Goal: Task Accomplishment & Management: Complete application form

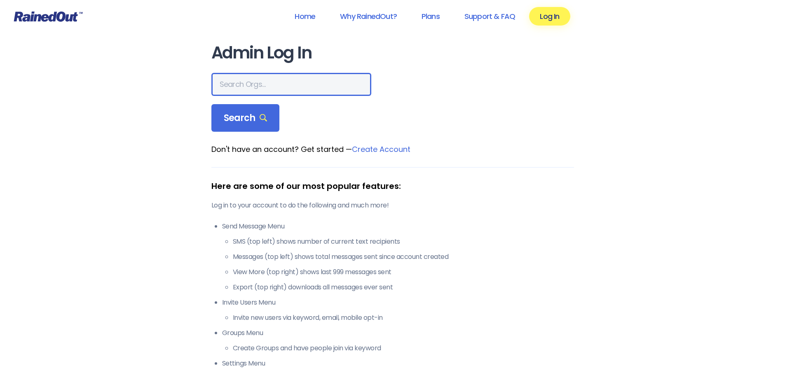
click at [245, 82] on input "text" at bounding box center [291, 84] width 160 height 23
type input "north charleston recreation department"
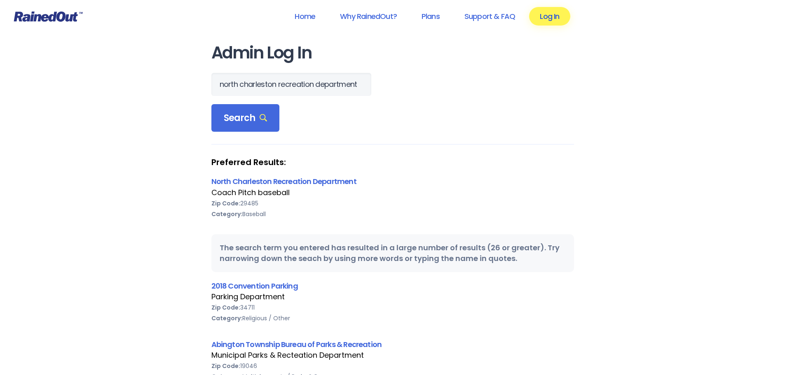
scroll to position [0, 0]
click at [543, 19] on link "Log In" at bounding box center [549, 16] width 41 height 19
click at [245, 183] on link "North Charleston Recreation Department" at bounding box center [283, 181] width 145 height 10
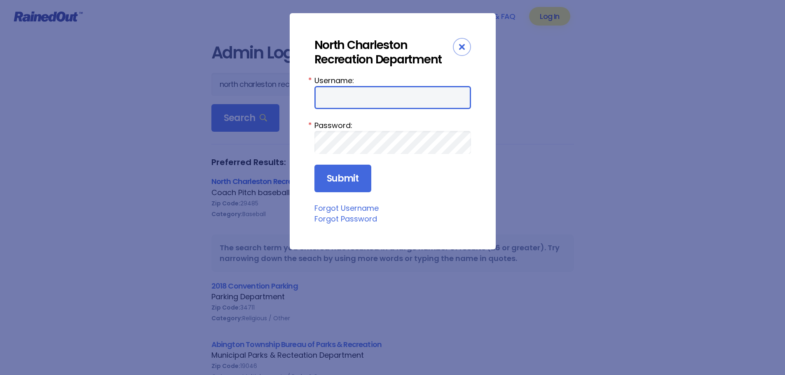
type input "NCRD"
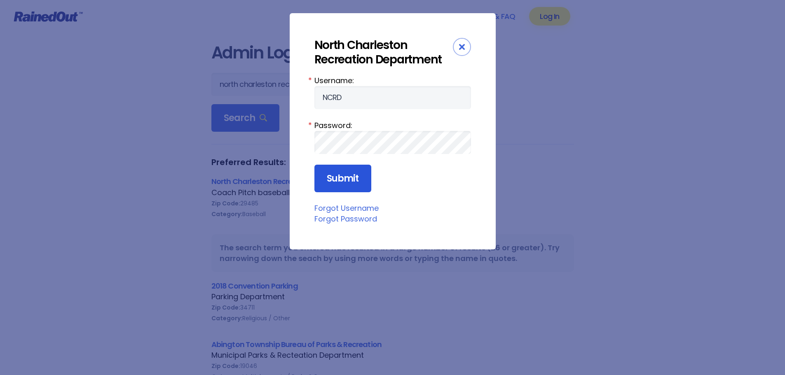
click at [329, 180] on input "Submit" at bounding box center [342, 179] width 57 height 28
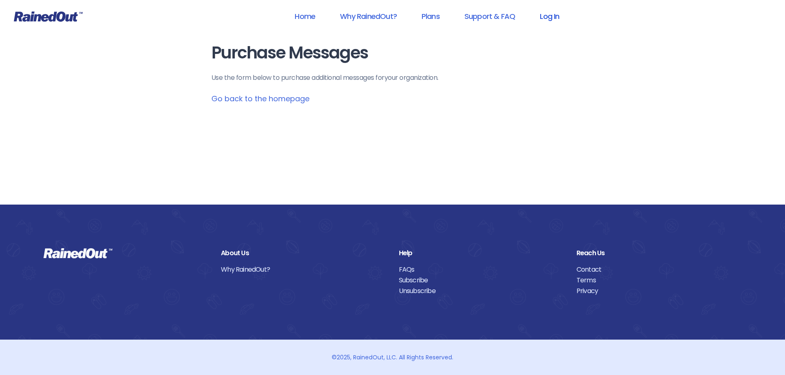
click at [548, 17] on link "Log In" at bounding box center [549, 16] width 41 height 19
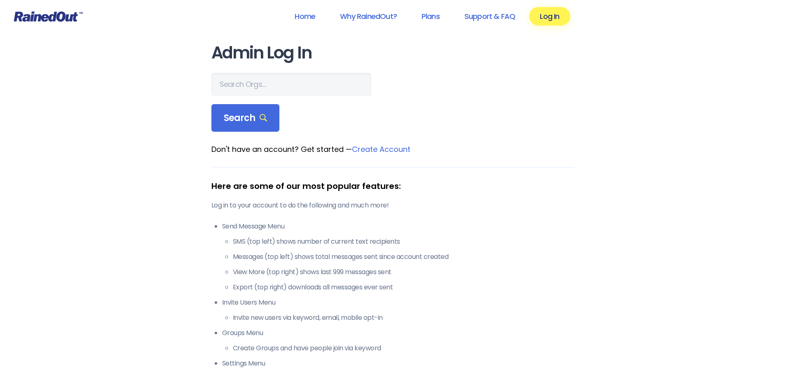
click at [548, 17] on link "Log In" at bounding box center [549, 16] width 41 height 19
click at [239, 80] on input "text" at bounding box center [291, 84] width 160 height 23
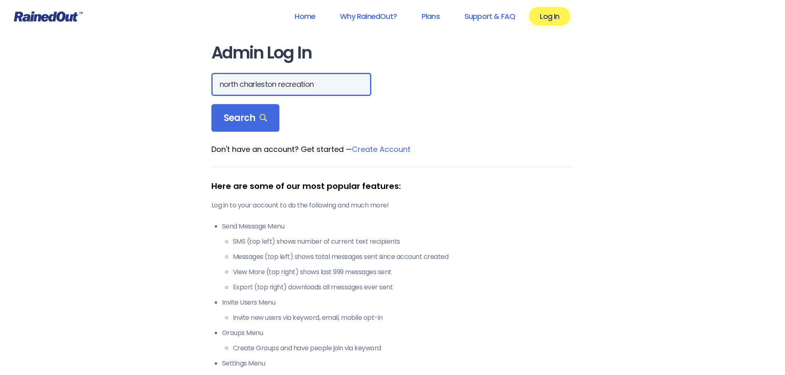
scroll to position [0, 0]
type input "north charleston recreation"
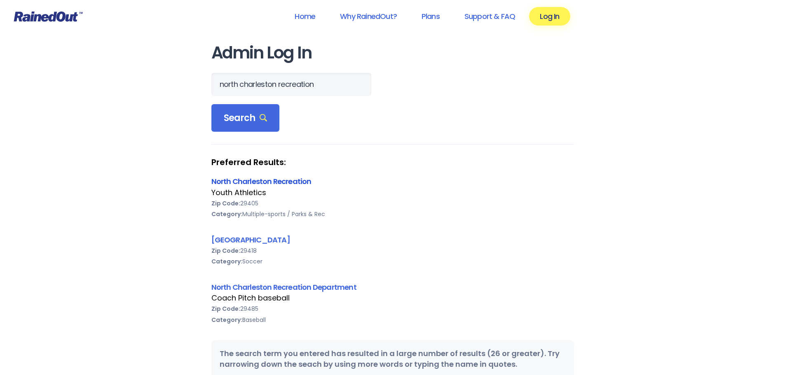
scroll to position [0, 0]
click at [236, 181] on link "North Charleston Recreation" at bounding box center [261, 181] width 100 height 10
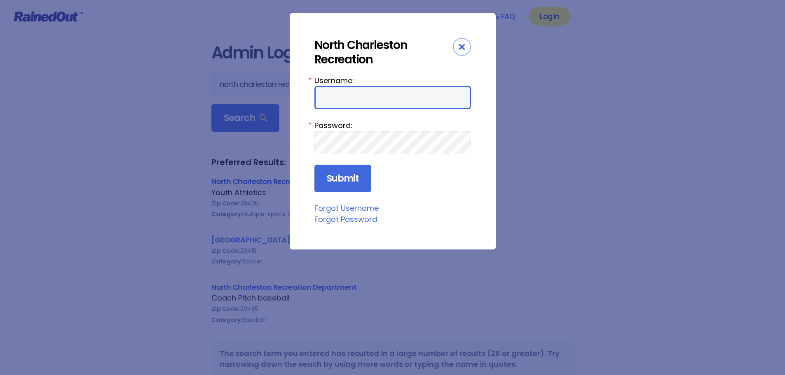
type input "NCRD"
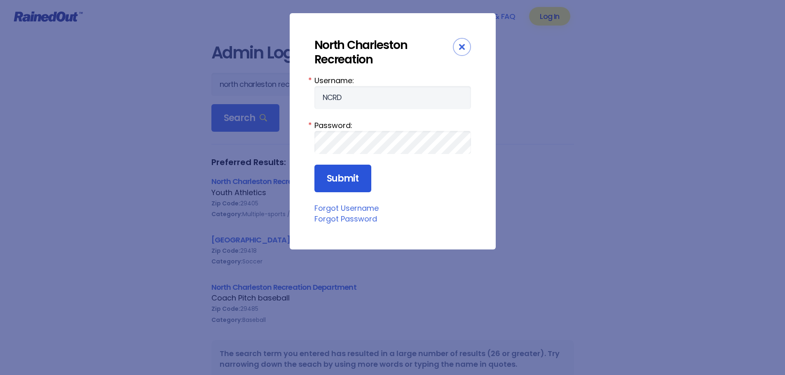
click at [333, 182] on input "Submit" at bounding box center [342, 179] width 57 height 28
